Goal: Find specific page/section: Find specific page/section

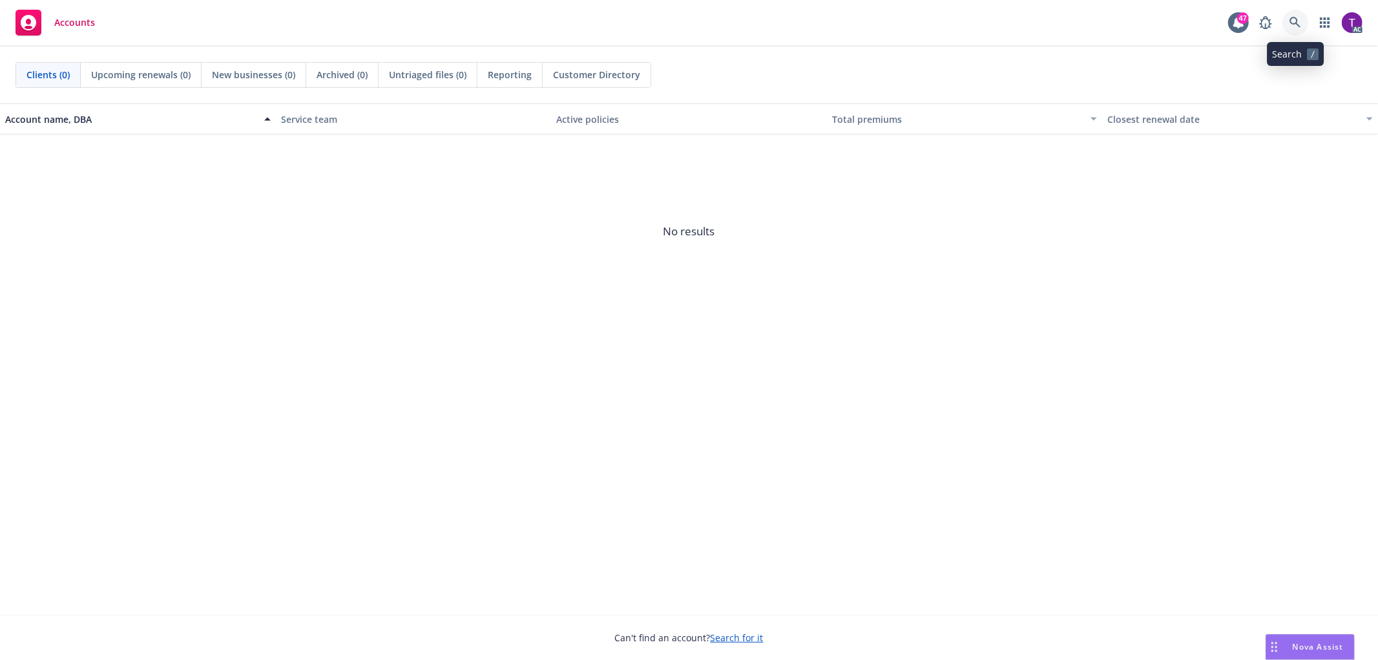
click at [1294, 19] on icon at bounding box center [1296, 23] width 12 height 12
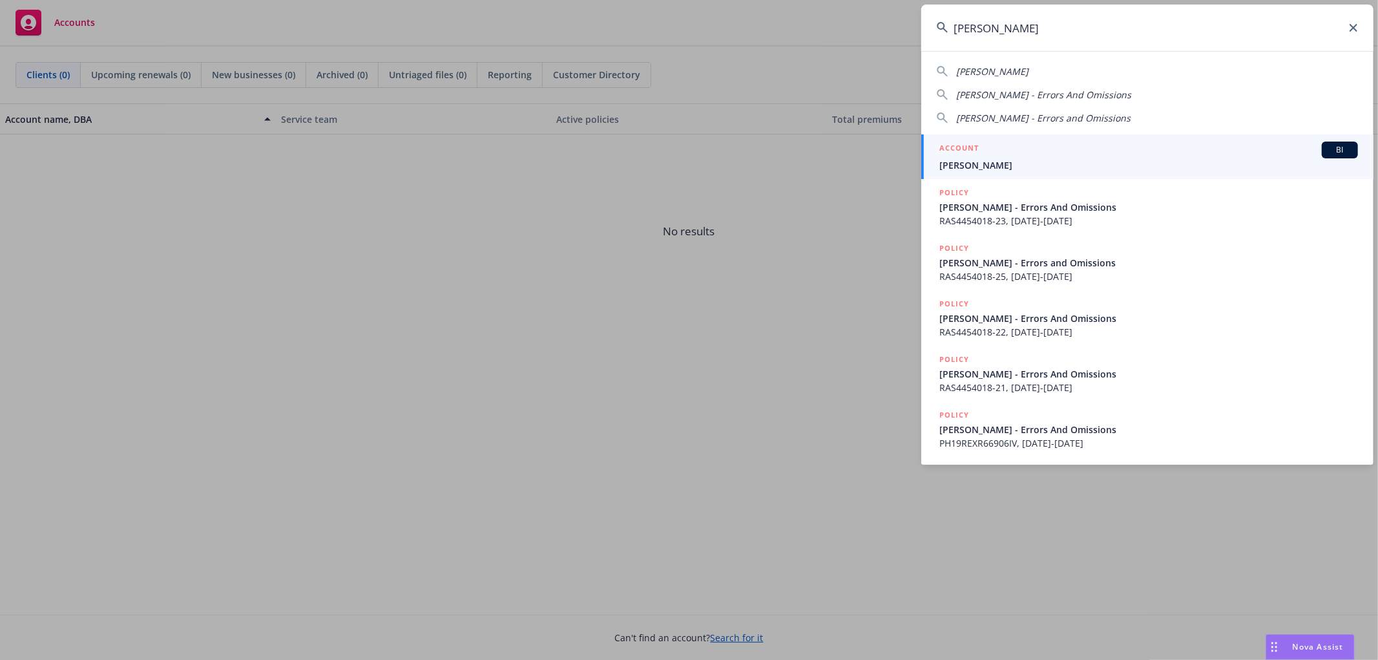
type input "[PERSON_NAME]"
click at [1013, 154] on div "ACCOUNT BI" at bounding box center [1149, 150] width 419 height 17
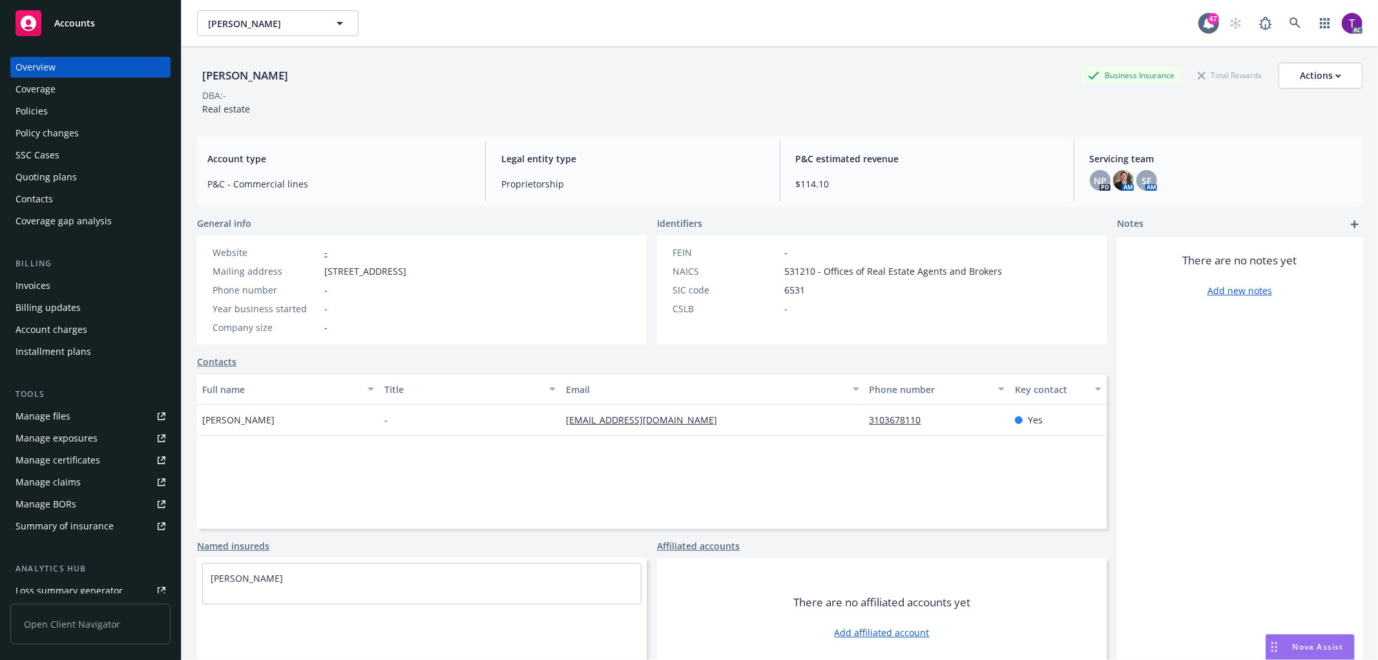
click at [42, 293] on div "Invoices" at bounding box center [33, 285] width 35 height 21
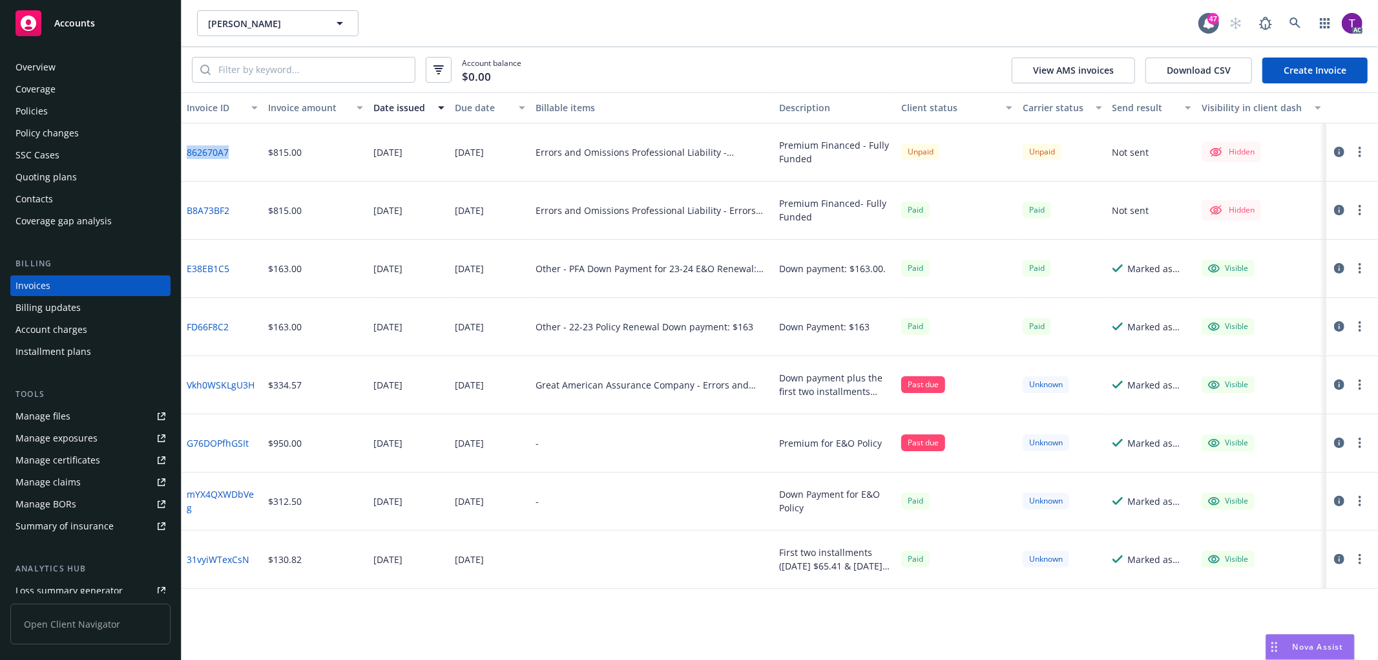
drag, startPoint x: 244, startPoint y: 162, endPoint x: 185, endPoint y: 159, distance: 59.5
click at [185, 159] on div "862670A7" at bounding box center [222, 152] width 81 height 58
copy link "862670A7"
